Goal: Task Accomplishment & Management: Complete application form

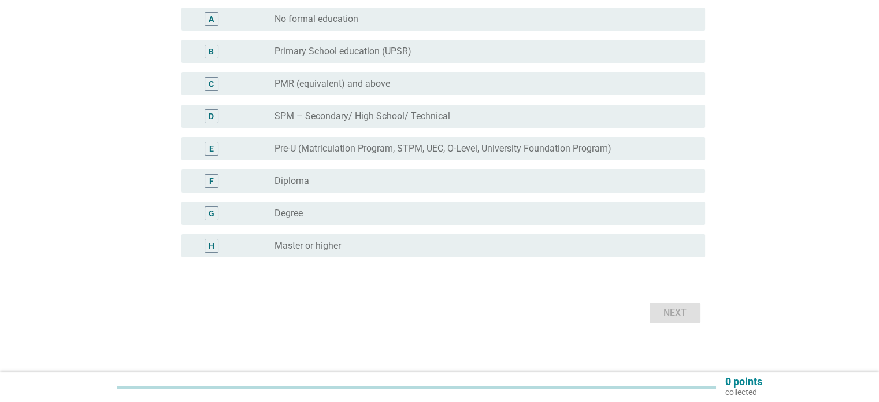
scroll to position [162, 0]
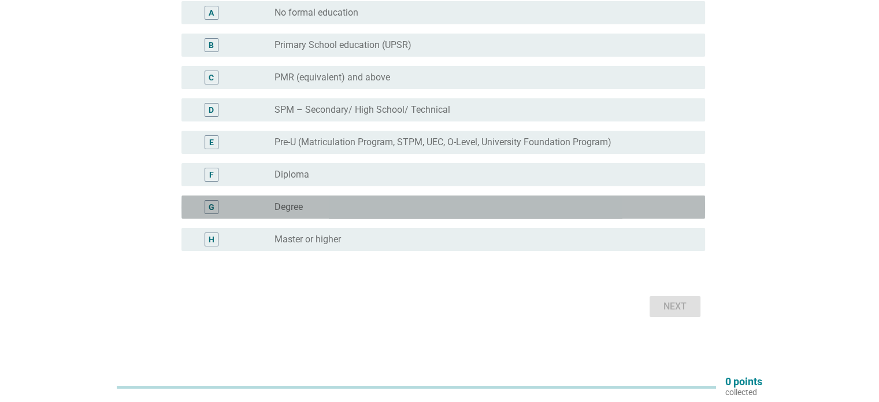
click at [344, 209] on div "radio_button_unchecked Degree" at bounding box center [479, 207] width 411 height 12
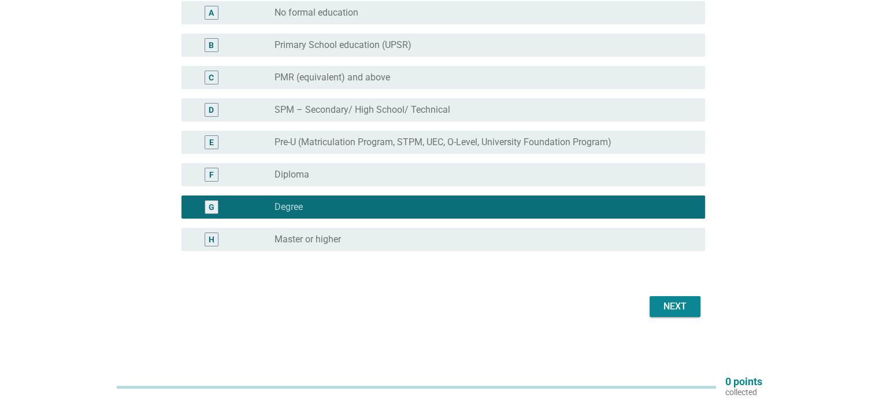
click at [674, 301] on div "Next" at bounding box center [675, 306] width 32 height 14
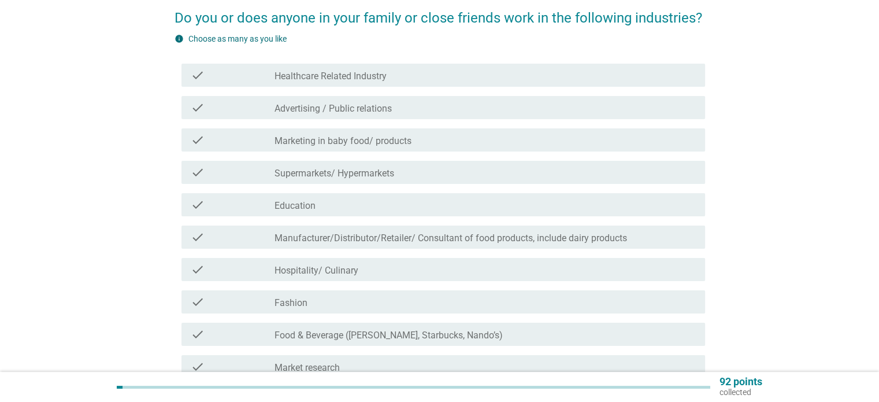
scroll to position [116, 0]
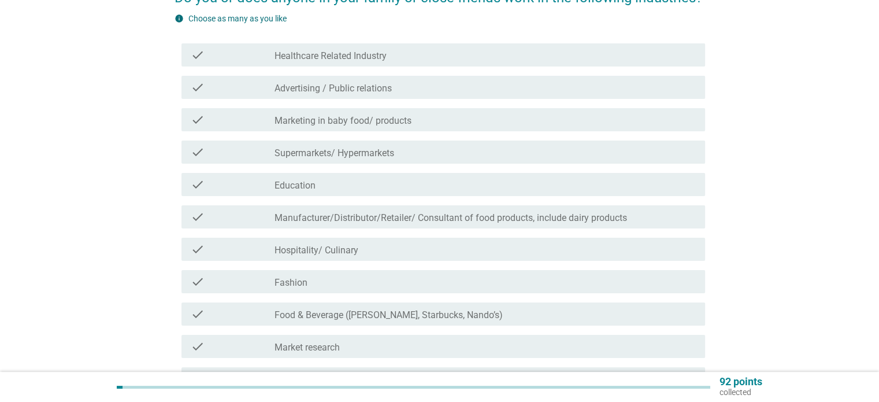
click at [427, 154] on div "check_box_outline_blank Supermarkets/ Hypermarkets" at bounding box center [484, 152] width 421 height 14
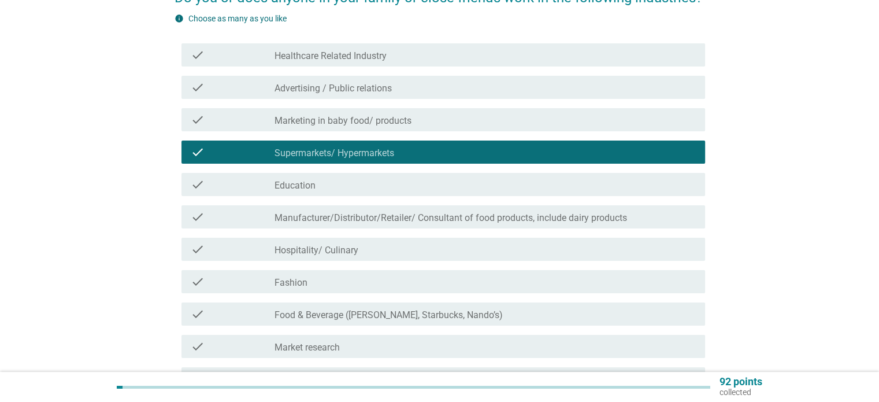
click at [397, 183] on div "check_box_outline_blank Education" at bounding box center [484, 184] width 421 height 14
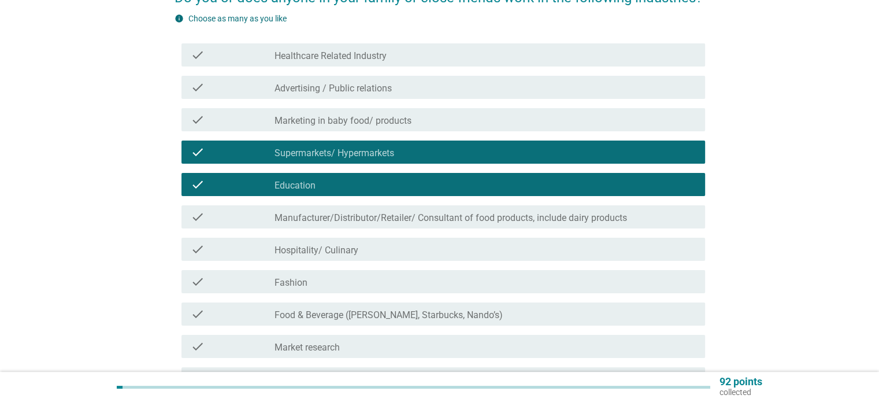
click at [403, 219] on label "Manufacturer/Distributor/Retailer/ Consultant of food products, include dairy p…" at bounding box center [450, 218] width 352 height 12
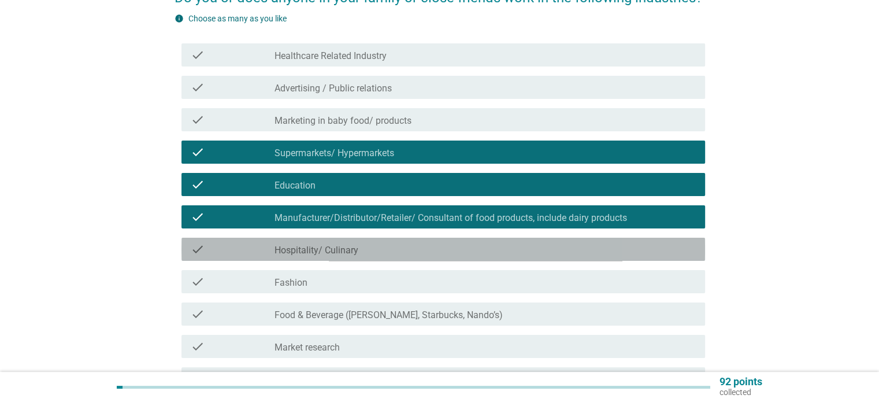
click at [392, 243] on div "check_box_outline_blank Hospitality/ Culinary" at bounding box center [484, 249] width 421 height 14
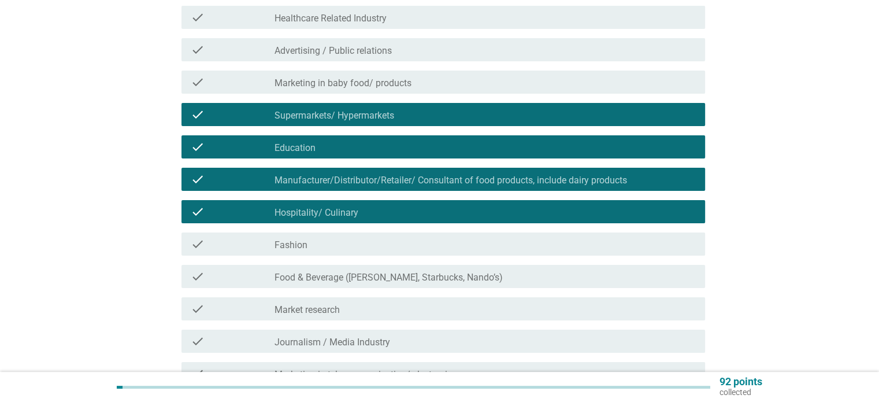
scroll to position [173, 0]
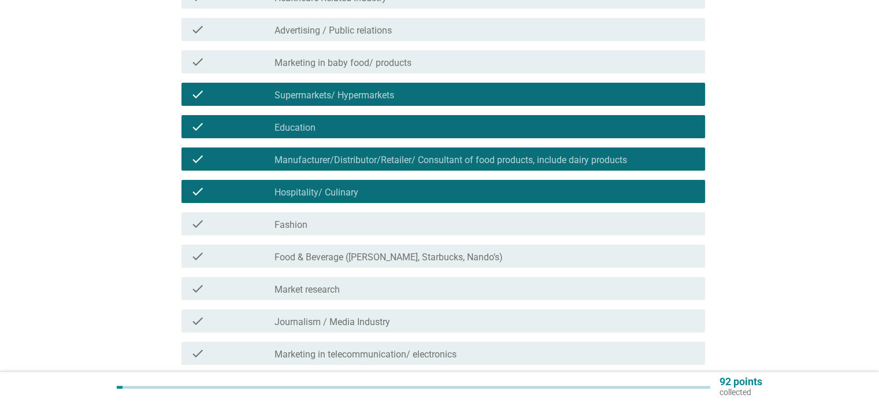
click at [398, 262] on label "Food & Beverage ([PERSON_NAME], Starbucks, Nando’s)" at bounding box center [388, 257] width 228 height 12
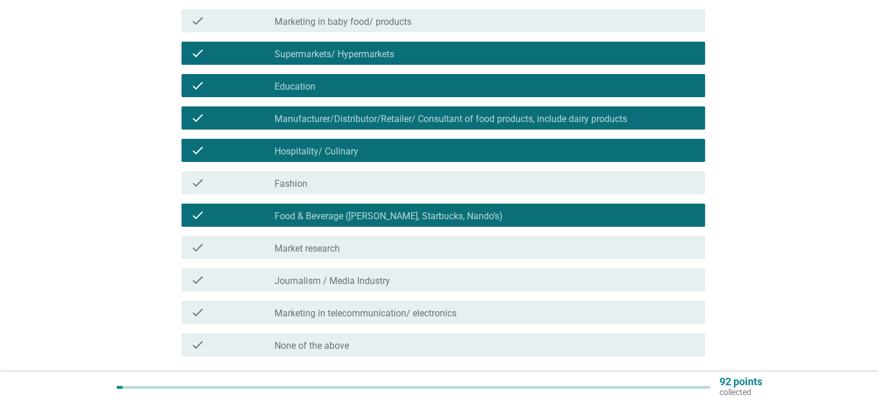
scroll to position [289, 0]
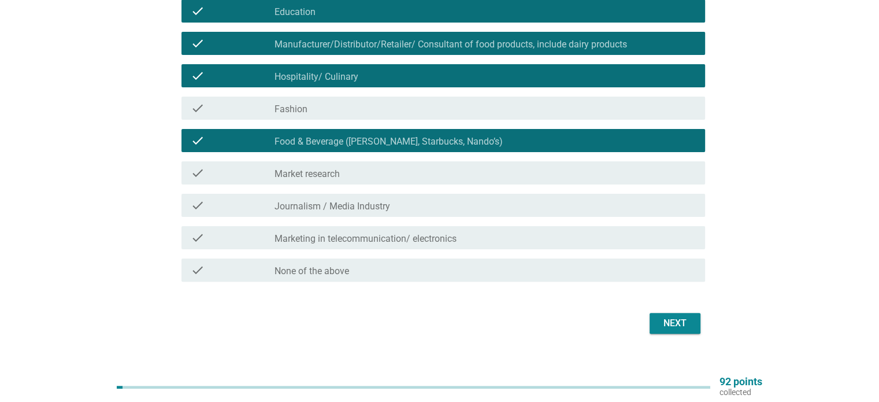
click at [670, 331] on button "Next" at bounding box center [674, 323] width 51 height 21
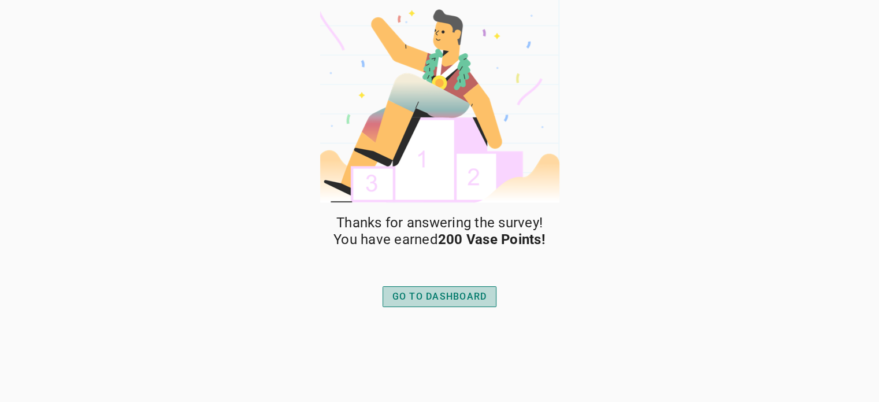
click at [469, 293] on div "GO TO DASHBOARD" at bounding box center [439, 296] width 95 height 14
